Goal: Task Accomplishment & Management: Use online tool/utility

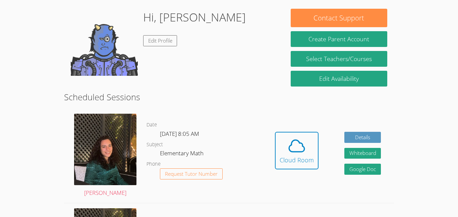
scroll to position [102, 0]
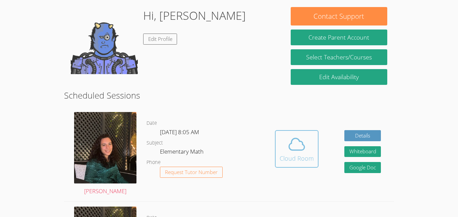
click at [312, 135] on span at bounding box center [296, 144] width 34 height 19
click at [305, 147] on icon at bounding box center [296, 144] width 19 height 19
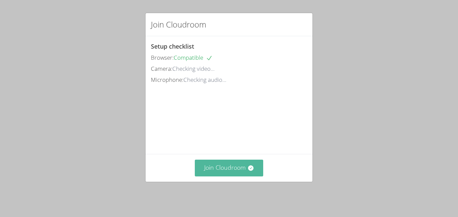
click at [236, 170] on button "Join Cloudroom" at bounding box center [229, 168] width 69 height 16
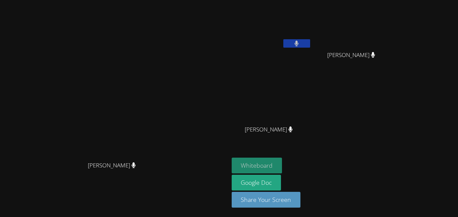
click at [282, 166] on button "Whiteboard" at bounding box center [257, 166] width 51 height 16
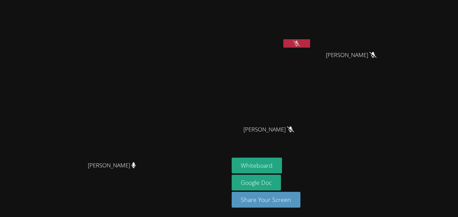
click at [300, 46] on button at bounding box center [296, 43] width 27 height 8
click at [292, 42] on button at bounding box center [296, 43] width 27 height 8
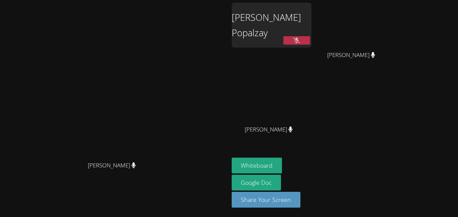
click at [183, 99] on div "[PERSON_NAME]" at bounding box center [115, 95] width 224 height 126
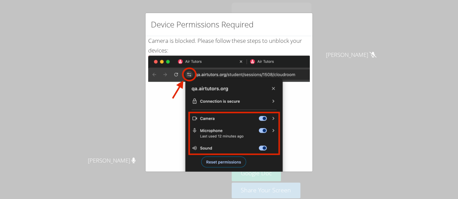
click at [358, 121] on div "Device Permissions Required Camera is blocked . Please follow these steps to un…" at bounding box center [229, 99] width 458 height 199
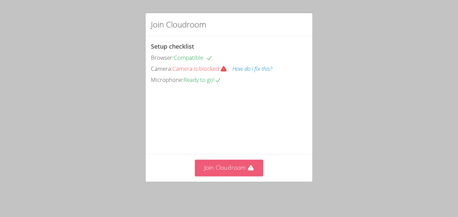
click at [236, 173] on button "Join Cloudroom" at bounding box center [229, 168] width 69 height 16
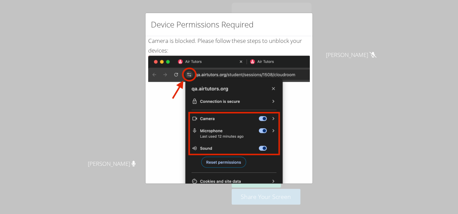
click at [360, 107] on div "Device Permissions Required Camera is blocked . Please follow these steps to un…" at bounding box center [229, 107] width 458 height 214
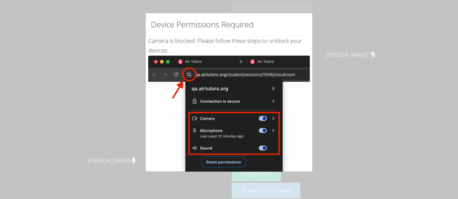
click at [209, 163] on img at bounding box center [229, 131] width 162 height 151
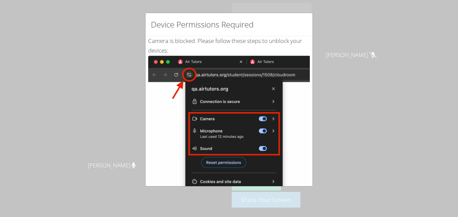
click at [350, 115] on div "Device Permissions Required Camera is blocked . Please follow these steps to un…" at bounding box center [229, 108] width 458 height 217
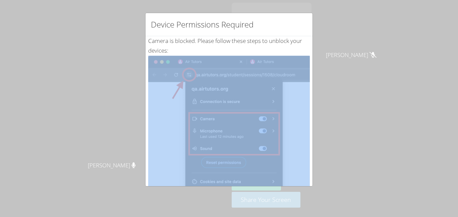
click at [350, 115] on div "Device Permissions Required Camera is blocked . Please follow these steps to un…" at bounding box center [229, 108] width 458 height 217
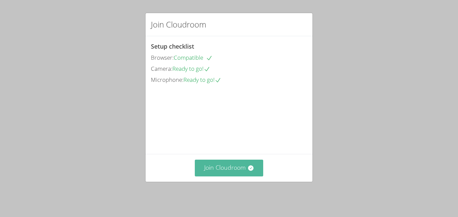
click at [227, 167] on button "Join Cloudroom" at bounding box center [229, 168] width 69 height 16
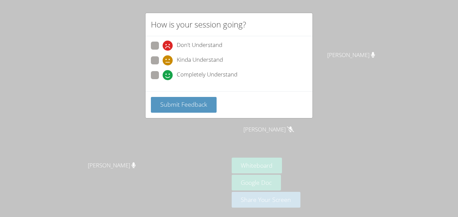
click at [163, 80] on span at bounding box center [163, 80] width 0 height 0
click at [163, 73] on input "Completely Understand" at bounding box center [166, 74] width 6 height 6
radio input "true"
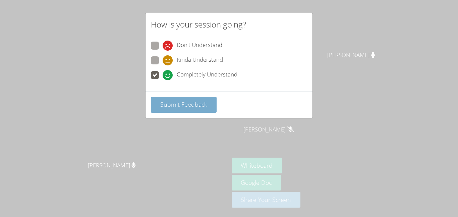
click at [187, 104] on span "Submit Feedback" at bounding box center [183, 104] width 47 height 8
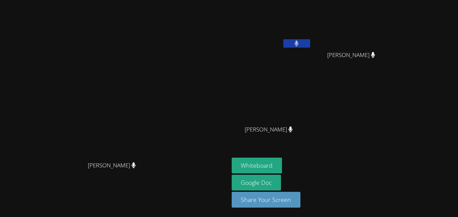
click at [291, 151] on aside "Kolsum Popalzay Giovanni Gallegos Diaz Giovanni Gallegos Diaz Sumaya Ahmed Suma…" at bounding box center [313, 108] width 168 height 217
click at [289, 150] on aside "Kolsum Popalzay Giovanni Gallegos Diaz Giovanni Gallegos Diaz Sumaya Ahmed Suma…" at bounding box center [313, 108] width 168 height 217
click at [301, 42] on button at bounding box center [296, 43] width 27 height 8
click at [296, 44] on icon at bounding box center [296, 44] width 7 height 6
